Goal: Information Seeking & Learning: Learn about a topic

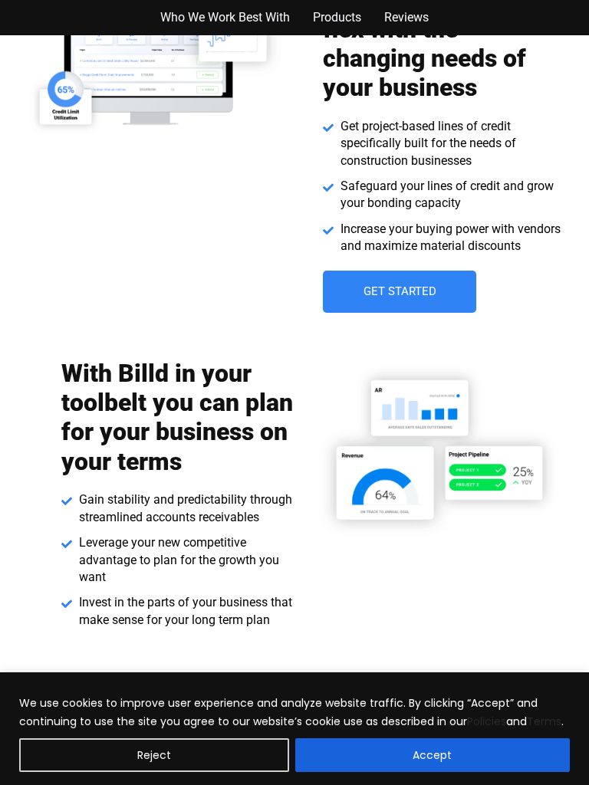
scroll to position [3783, 0]
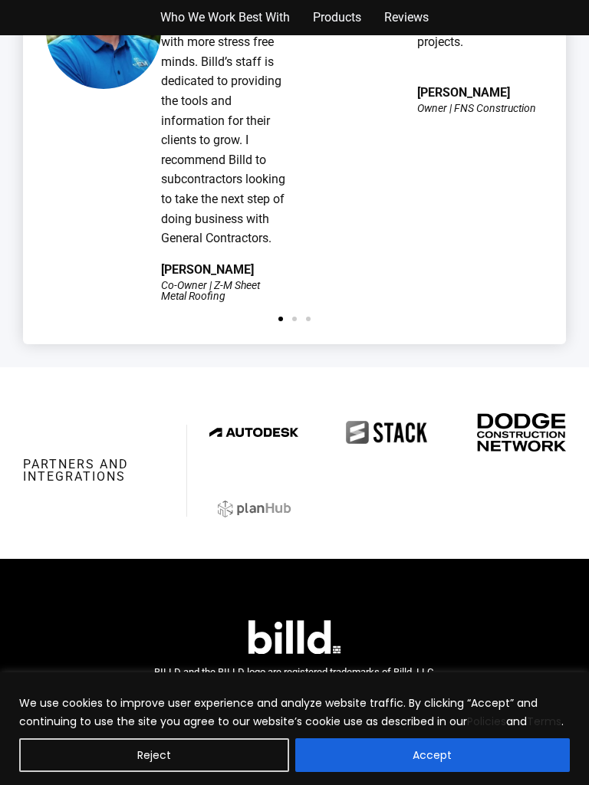
click at [482, 122] on div "The team at [GEOGRAPHIC_DATA] is super easy to work with. I’ve been using them …" at bounding box center [422, 12] width 241 height 578
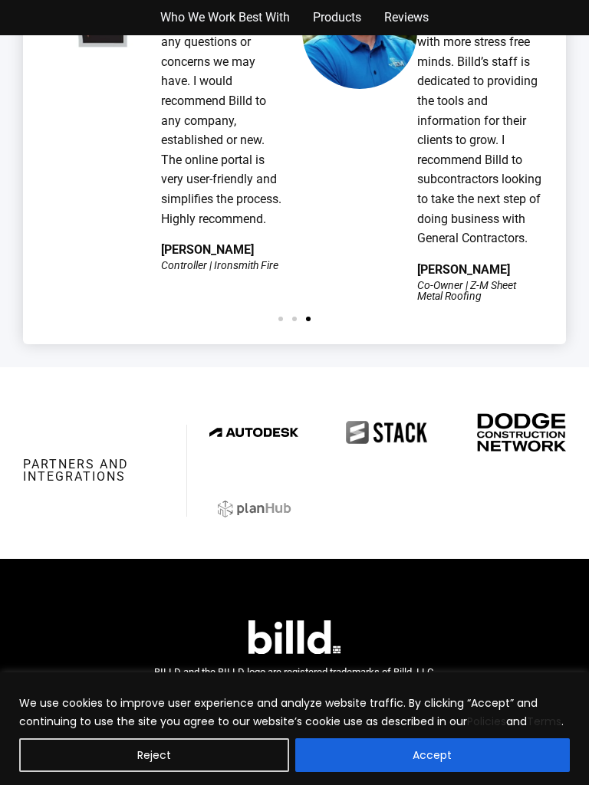
click at [478, 118] on span "When I was first introduced to Billd, I didn’t know what to expect but their se…" at bounding box center [479, 2] width 125 height 485
click at [487, 123] on span "When I was first introduced to Billd, I didn’t know what to expect but their se…" at bounding box center [479, 2] width 125 height 485
click at [493, 112] on p "When I was first introduced to Billd, I didn’t know what to expect but their se…" at bounding box center [480, 3] width 126 height 491
click at [488, 130] on span "When I was first introduced to Billd, I didn’t know what to expect but their se…" at bounding box center [479, 2] width 125 height 485
